Goal: Task Accomplishment & Management: Complete application form

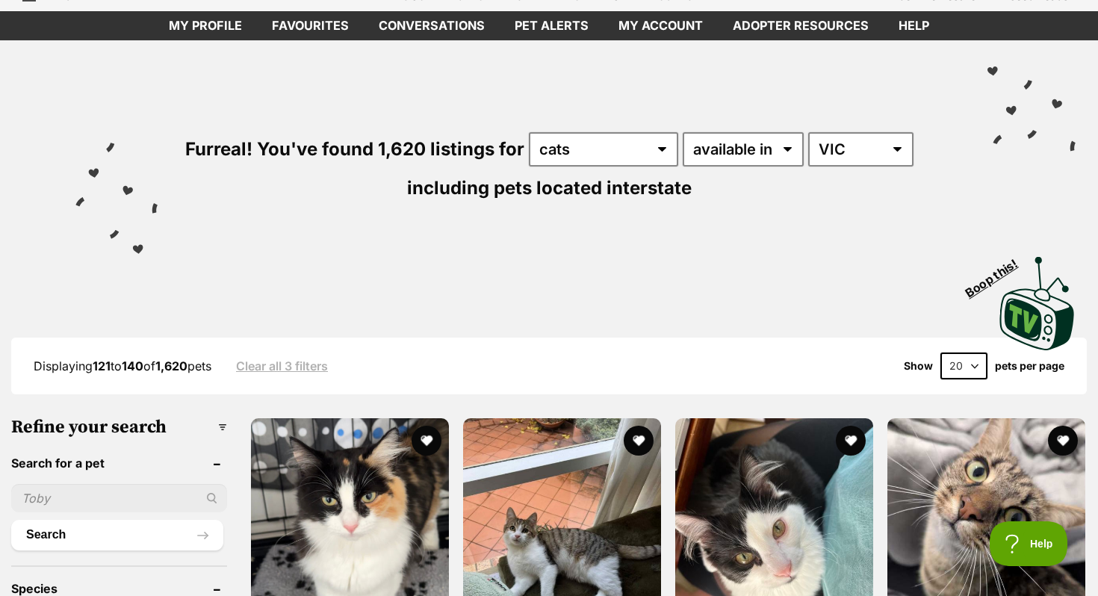
scroll to position [212, 0]
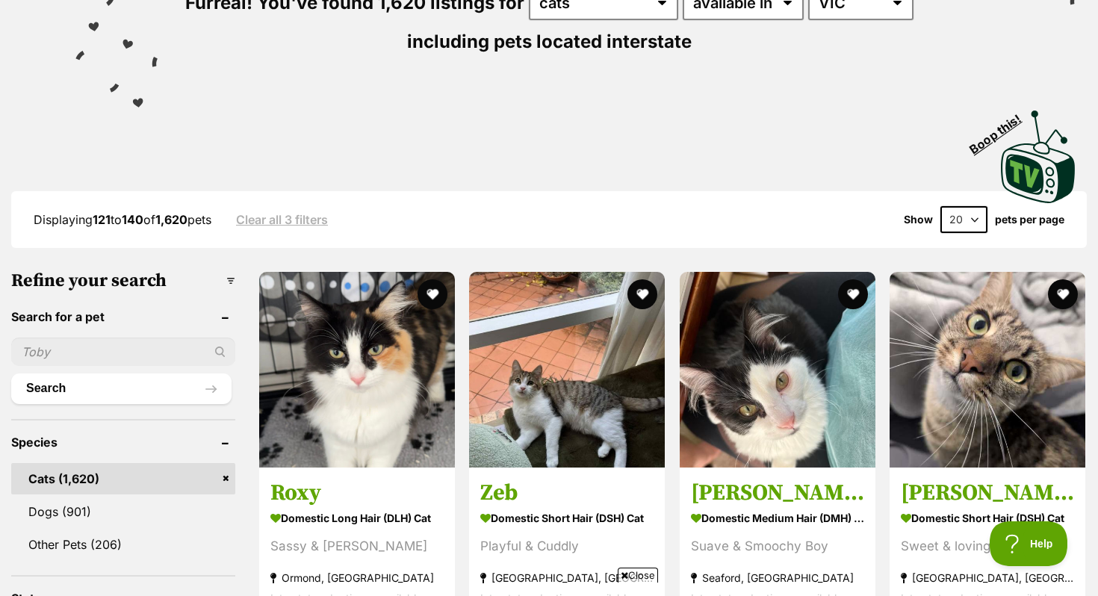
click at [81, 342] on input "text" at bounding box center [123, 352] width 224 height 28
type input "sleepy"
click at [11, 373] on button "Search" at bounding box center [121, 388] width 220 height 30
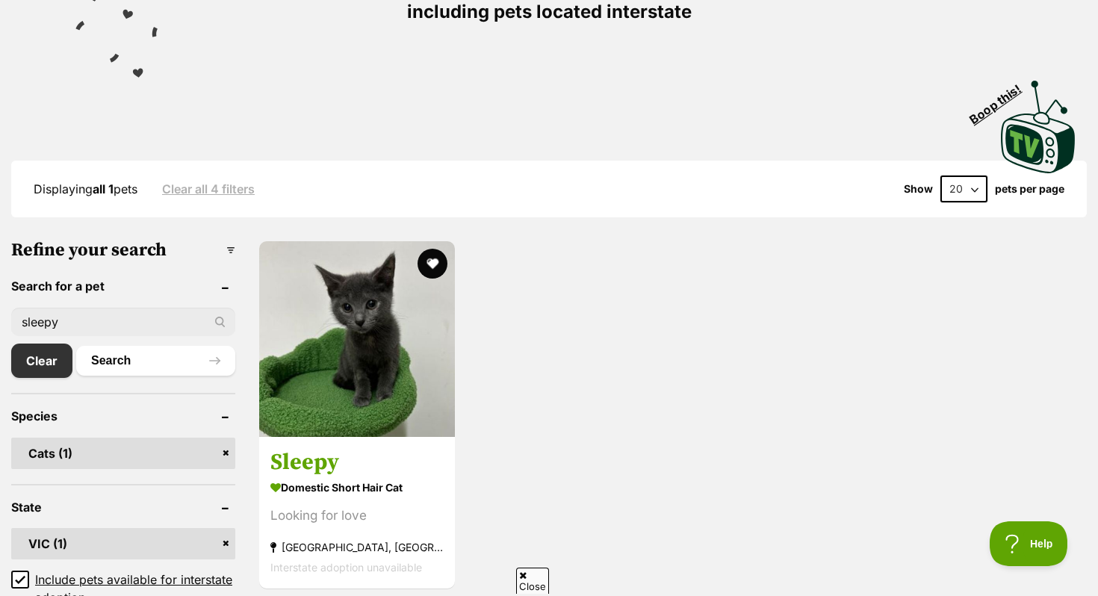
scroll to position [269, 0]
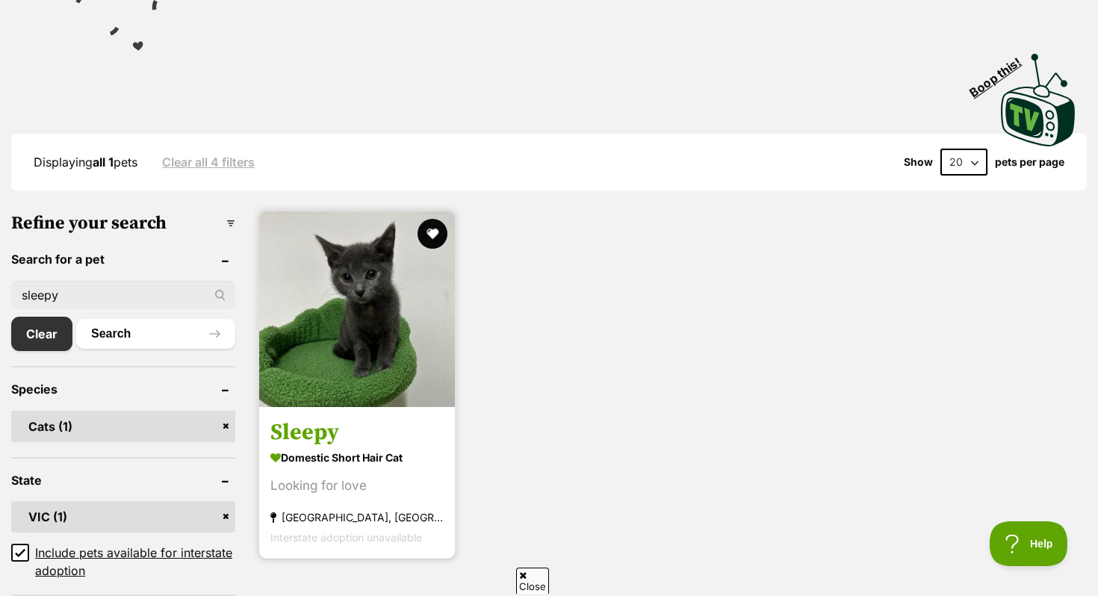
click at [347, 301] on img at bounding box center [357, 309] width 196 height 196
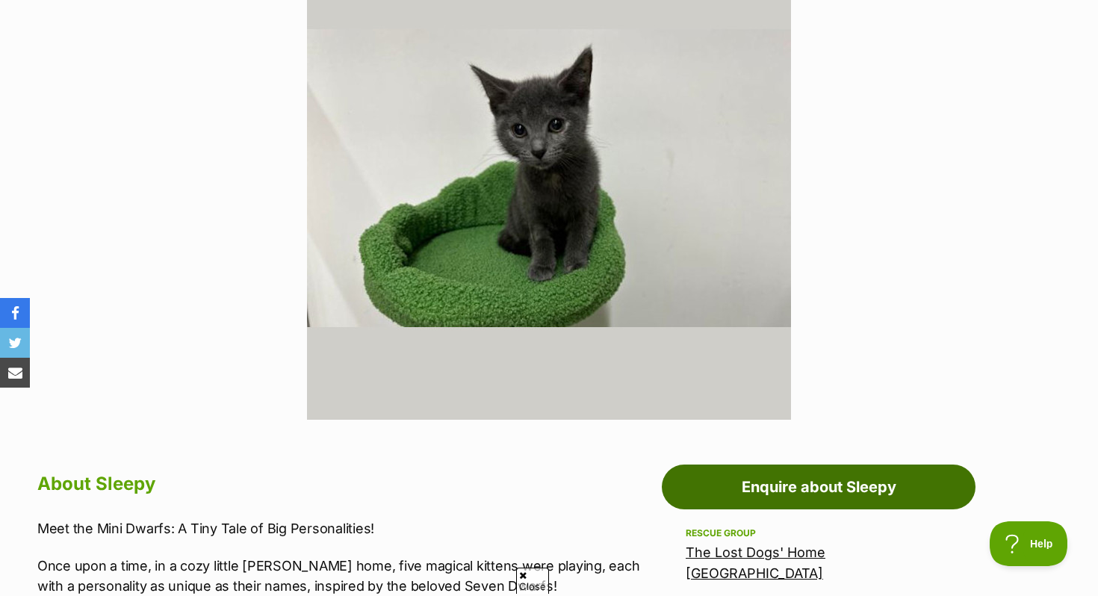
scroll to position [538, 0]
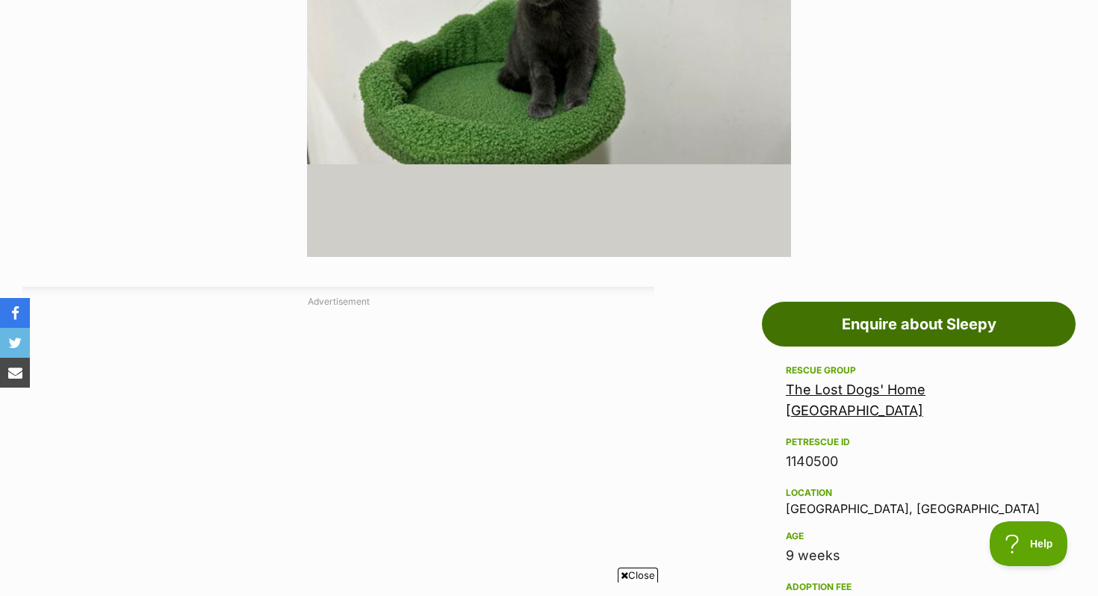
click at [802, 310] on link "Enquire about Sleepy" at bounding box center [919, 324] width 314 height 45
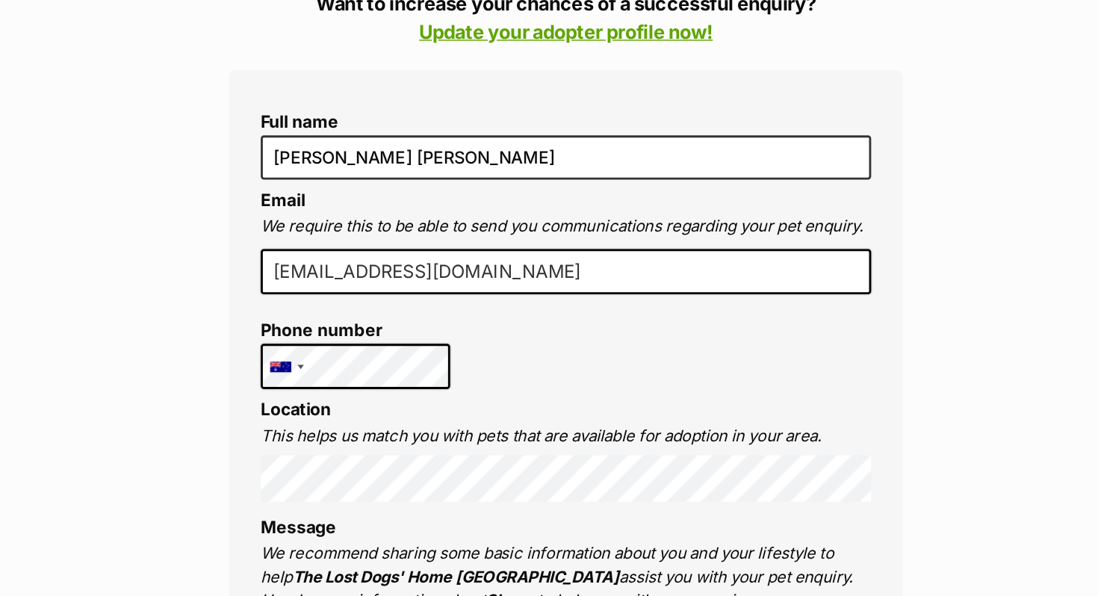
scroll to position [411, 0]
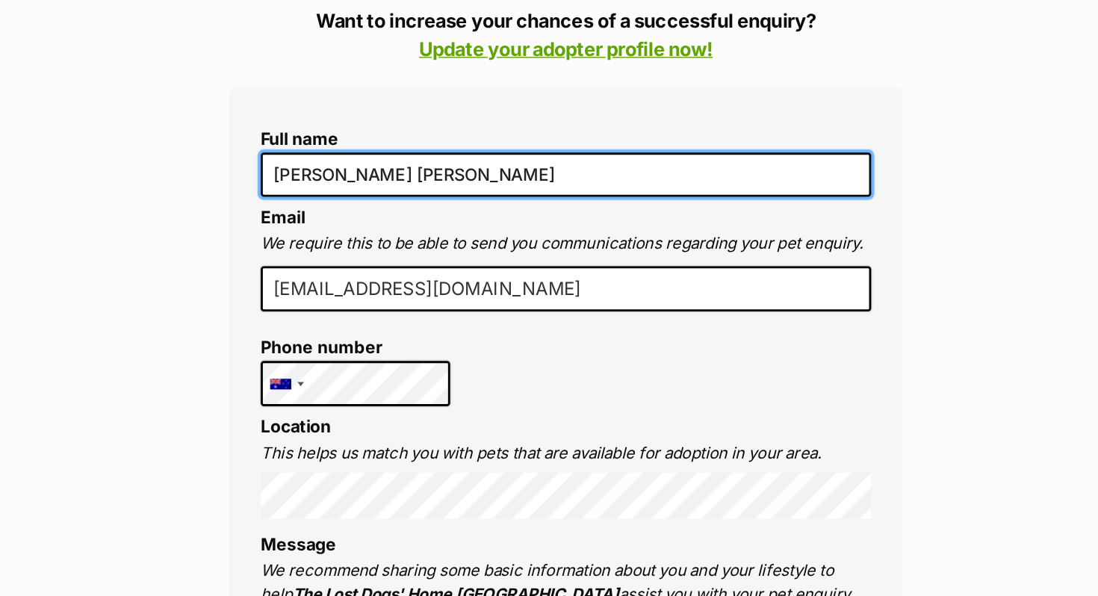
click at [435, 128] on input "brianna sam" at bounding box center [548, 123] width 433 height 31
type input "Brianna Gillespie"
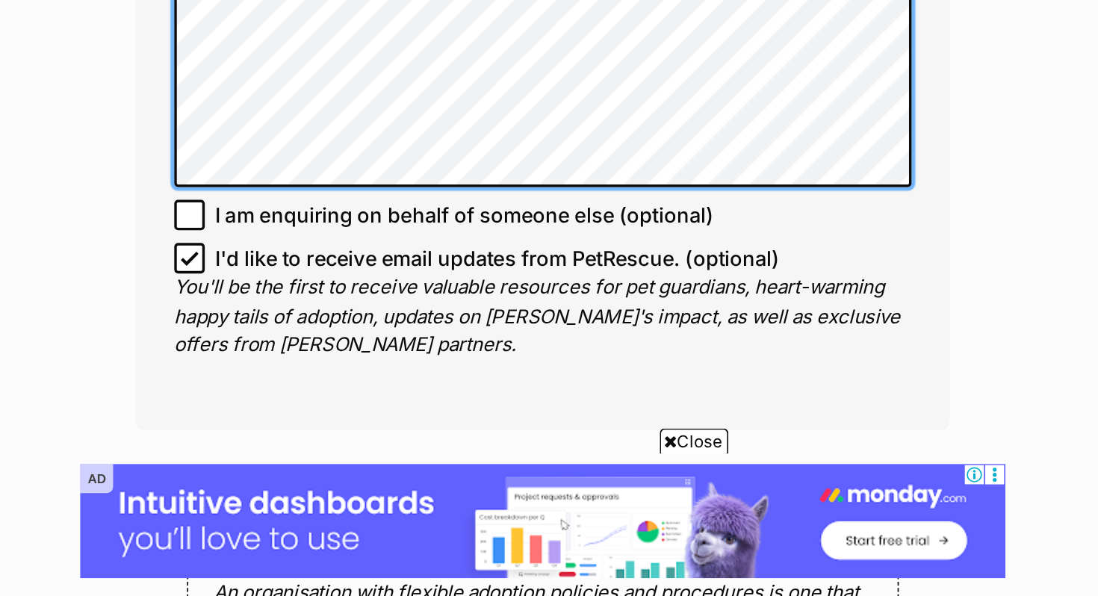
scroll to position [940, 0]
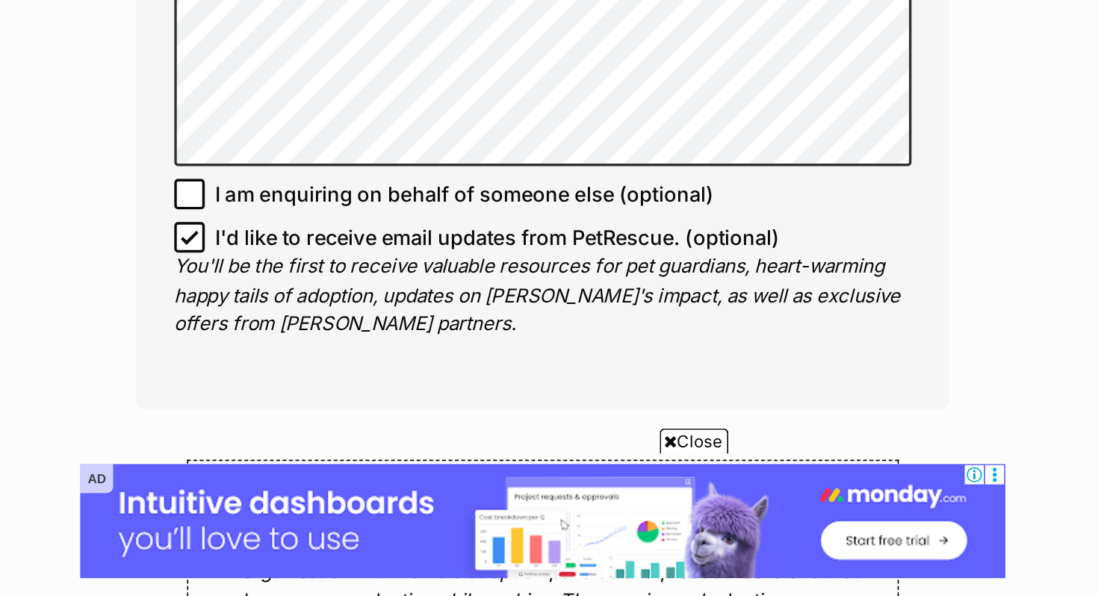
click at [340, 387] on icon at bounding box center [341, 385] width 10 height 10
click at [340, 387] on input "I'd like to receive email updates from PetRescue. (optional)" at bounding box center [341, 385] width 18 height 18
checkbox input "false"
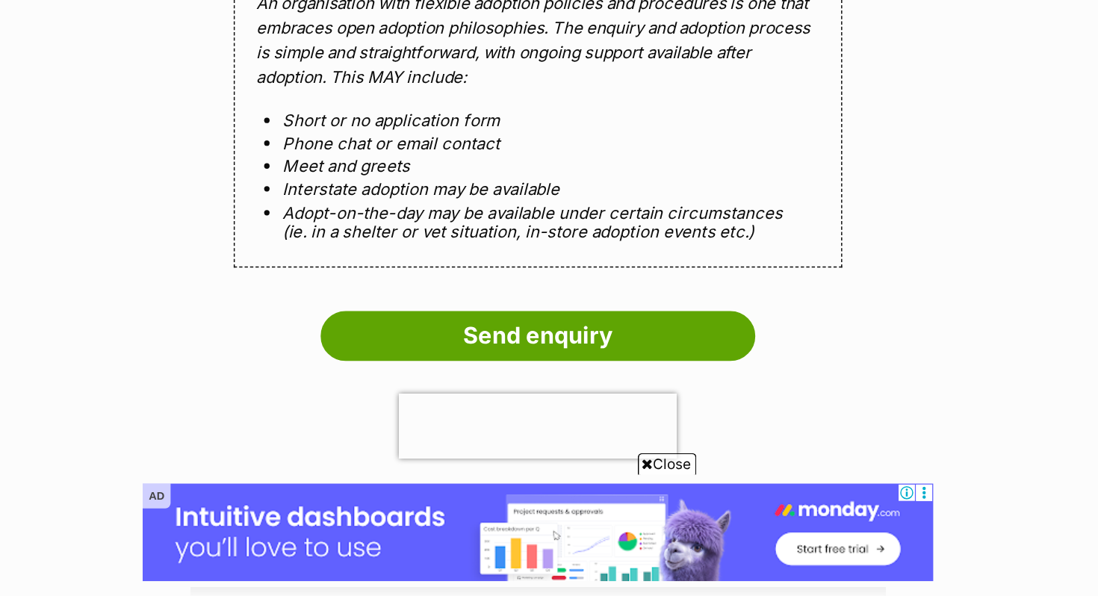
scroll to position [1353, 0]
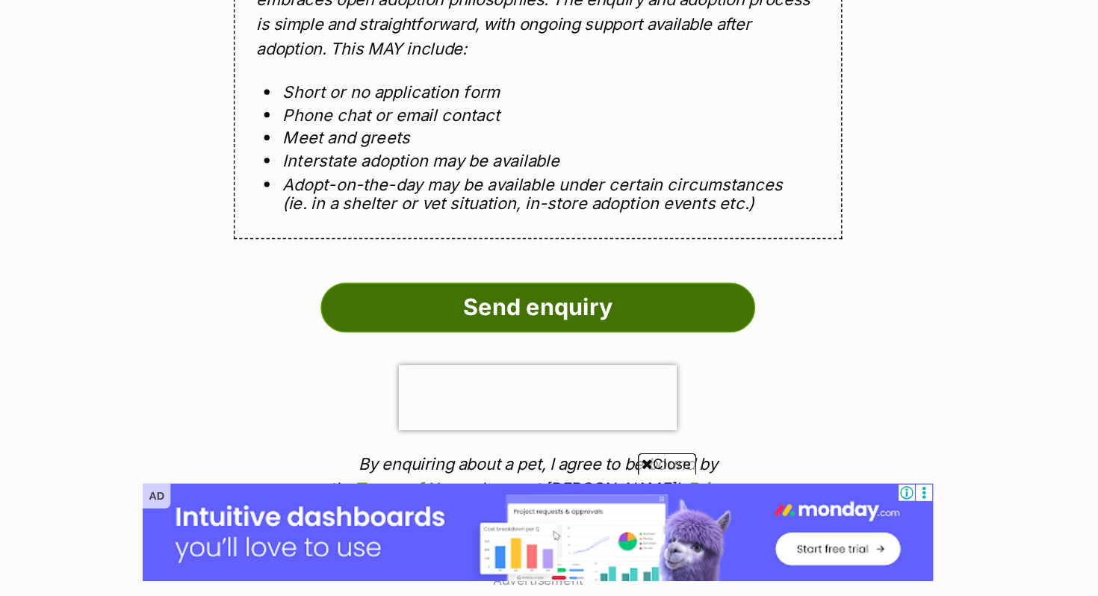
click at [478, 394] on input "Send enquiry" at bounding box center [549, 397] width 299 height 34
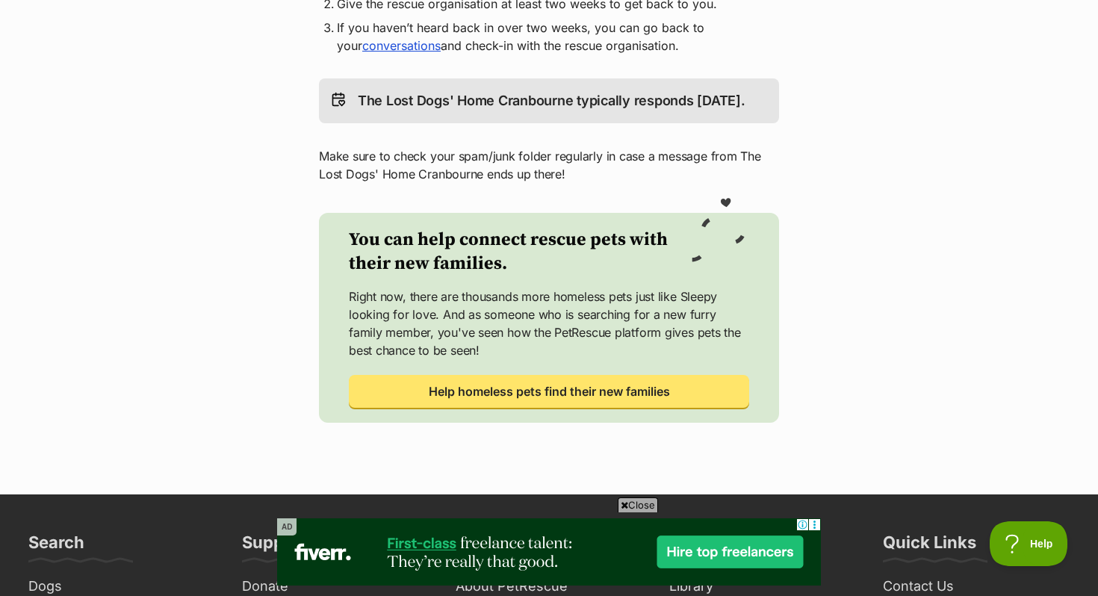
scroll to position [438, 0]
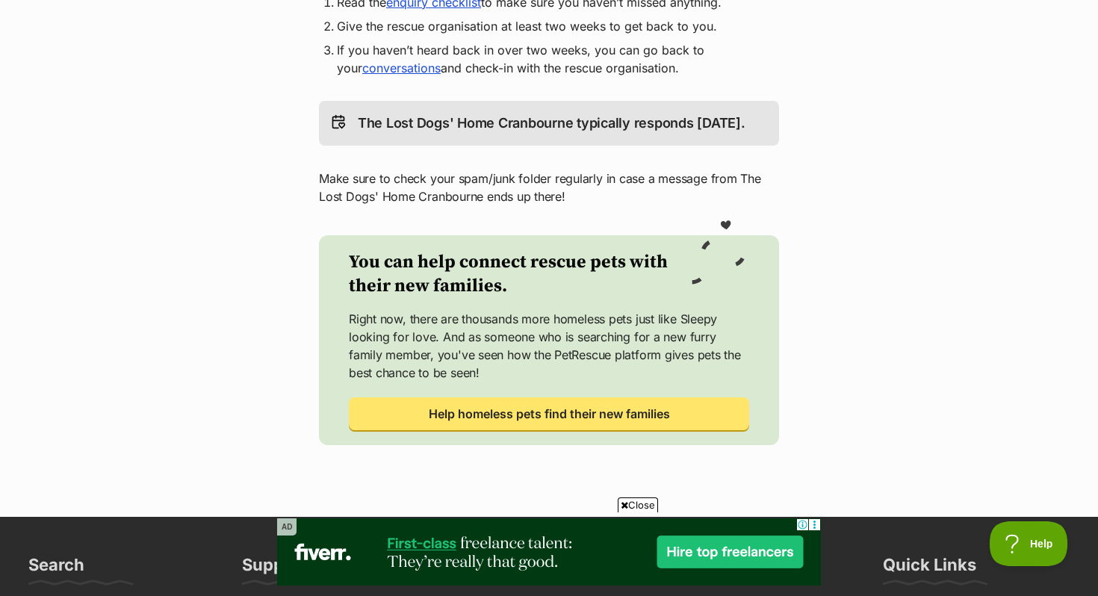
click at [453, 205] on p "Make sure to check your spam/junk folder regularly in case a message from The L…" at bounding box center [549, 188] width 460 height 36
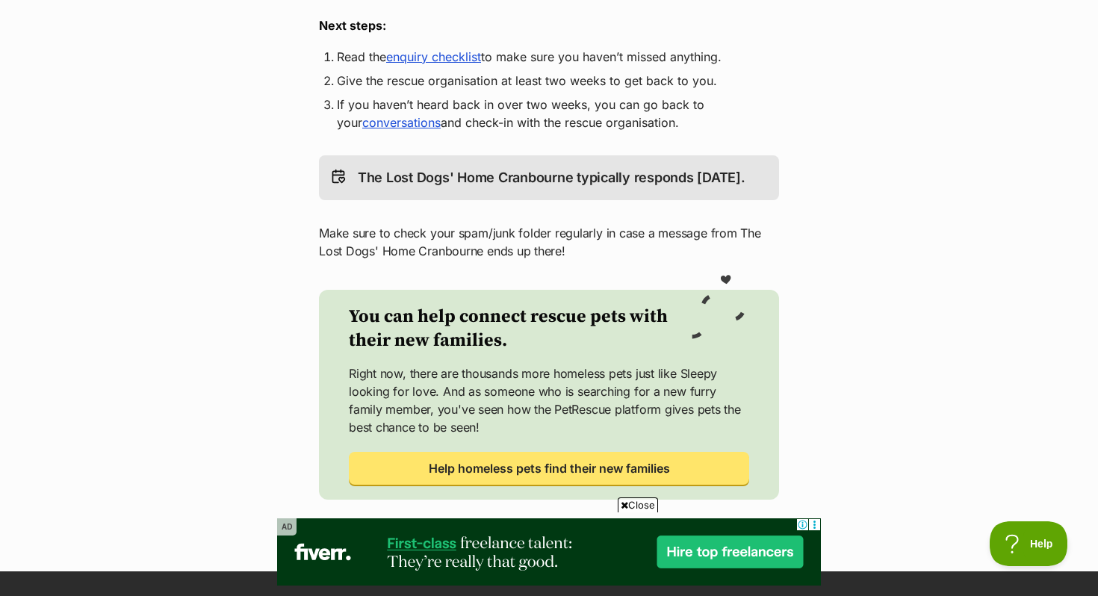
scroll to position [466, 0]
